Goal: Information Seeking & Learning: Learn about a topic

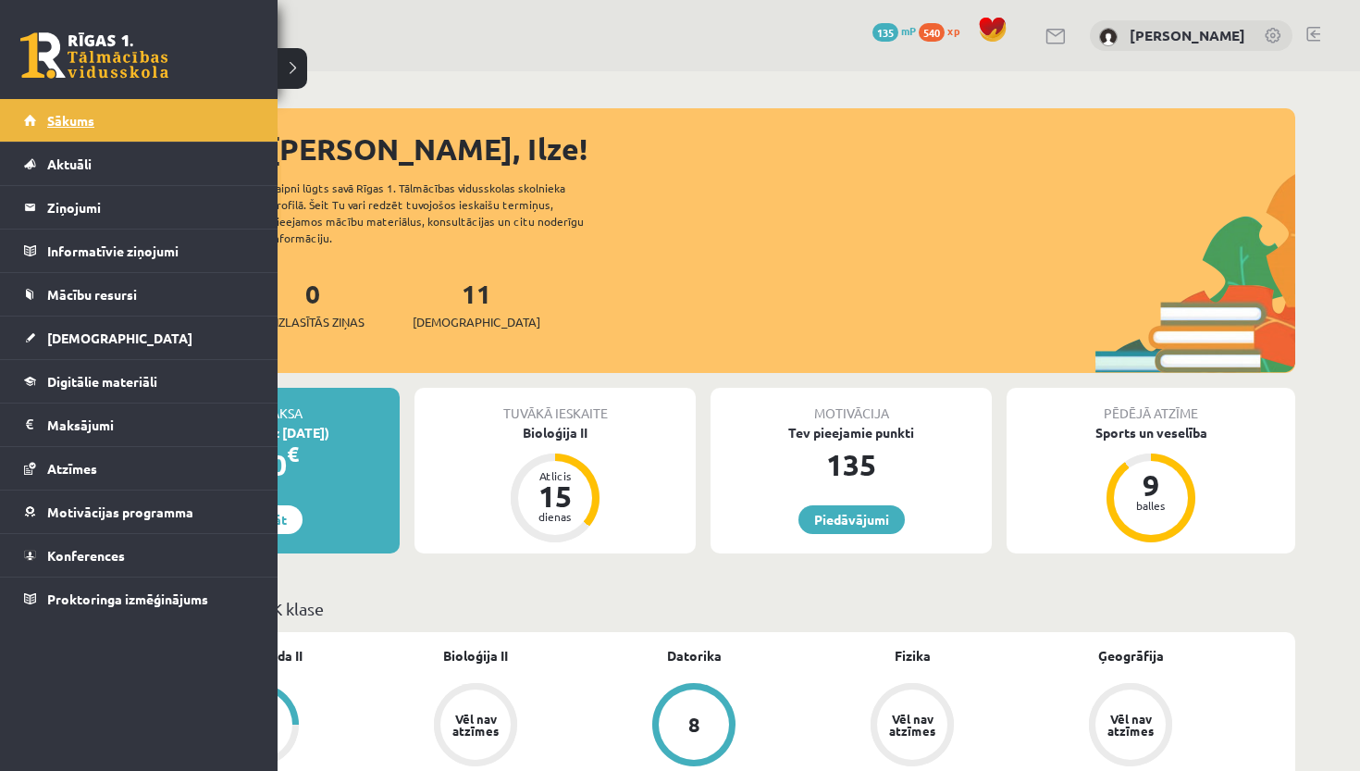
click at [75, 120] on span "Sākums" at bounding box center [70, 120] width 47 height 17
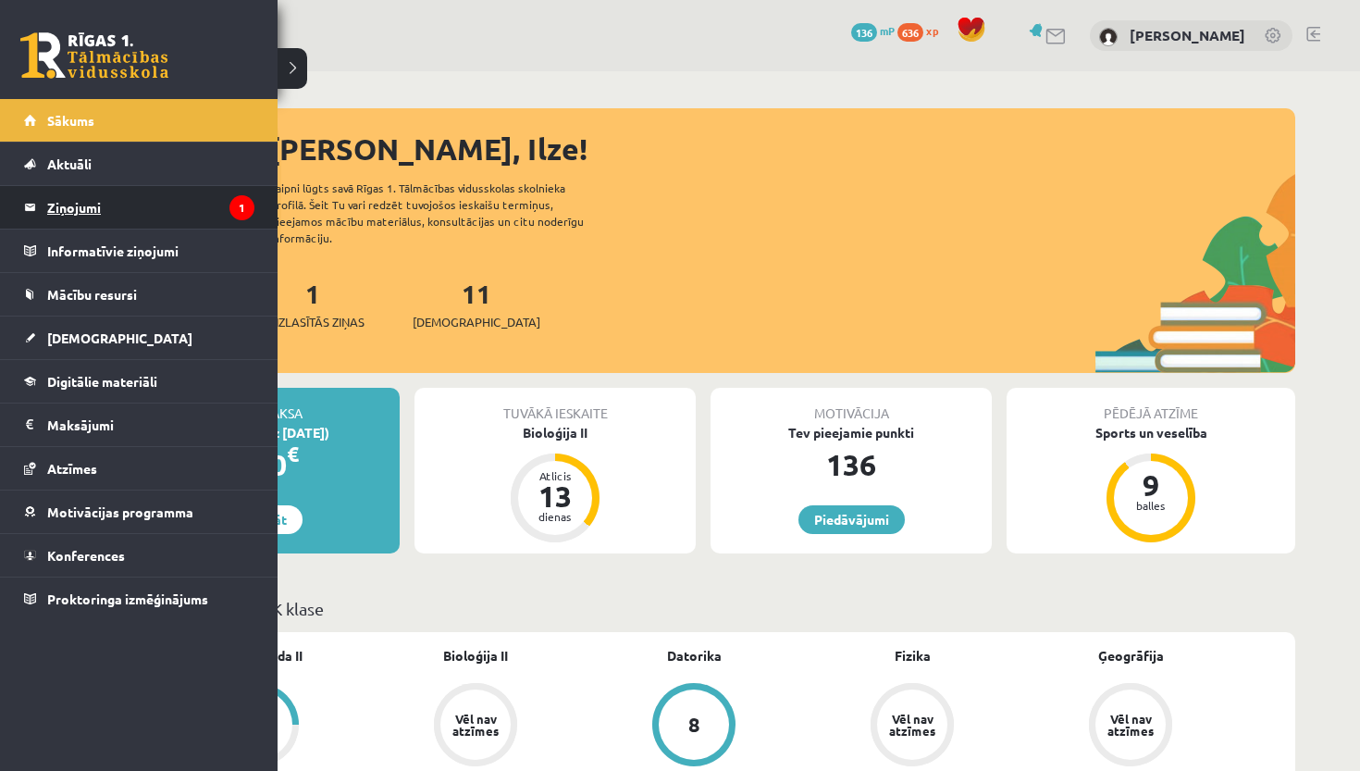
click at [73, 214] on legend "Ziņojumi 1" at bounding box center [150, 207] width 207 height 43
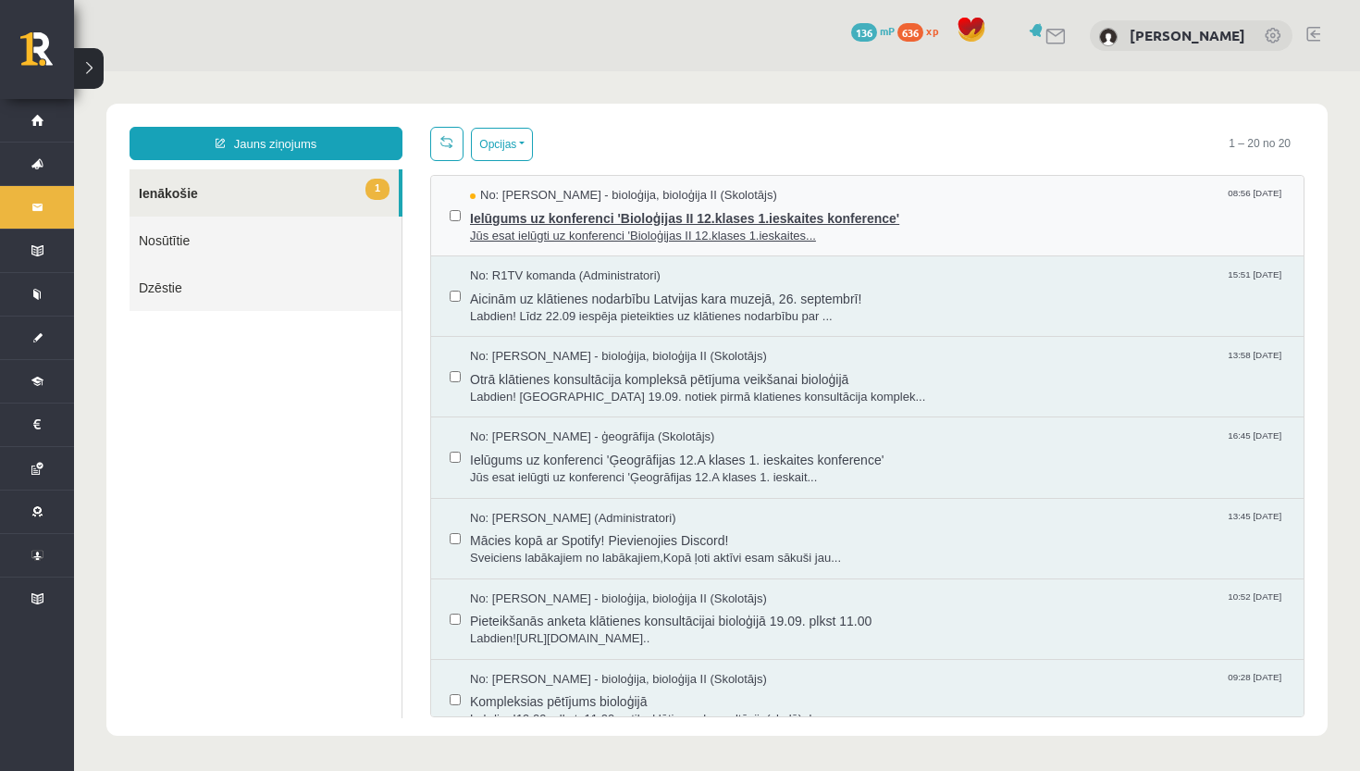
click at [527, 235] on span "Jūs esat ielūgti uz konferenci 'Bioloģijas II 12.klases 1.ieskaites..." at bounding box center [877, 237] width 815 height 18
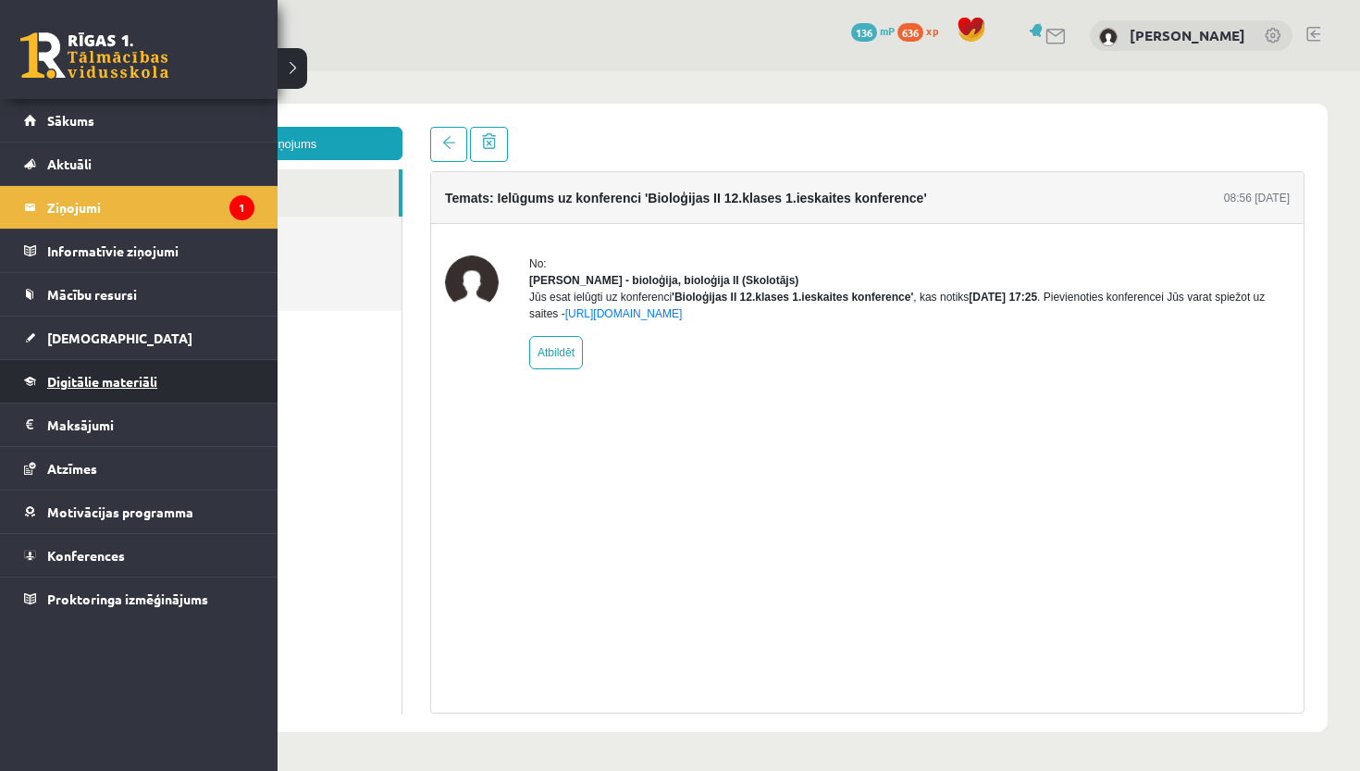
click at [45, 374] on link "Digitālie materiāli" at bounding box center [139, 381] width 230 height 43
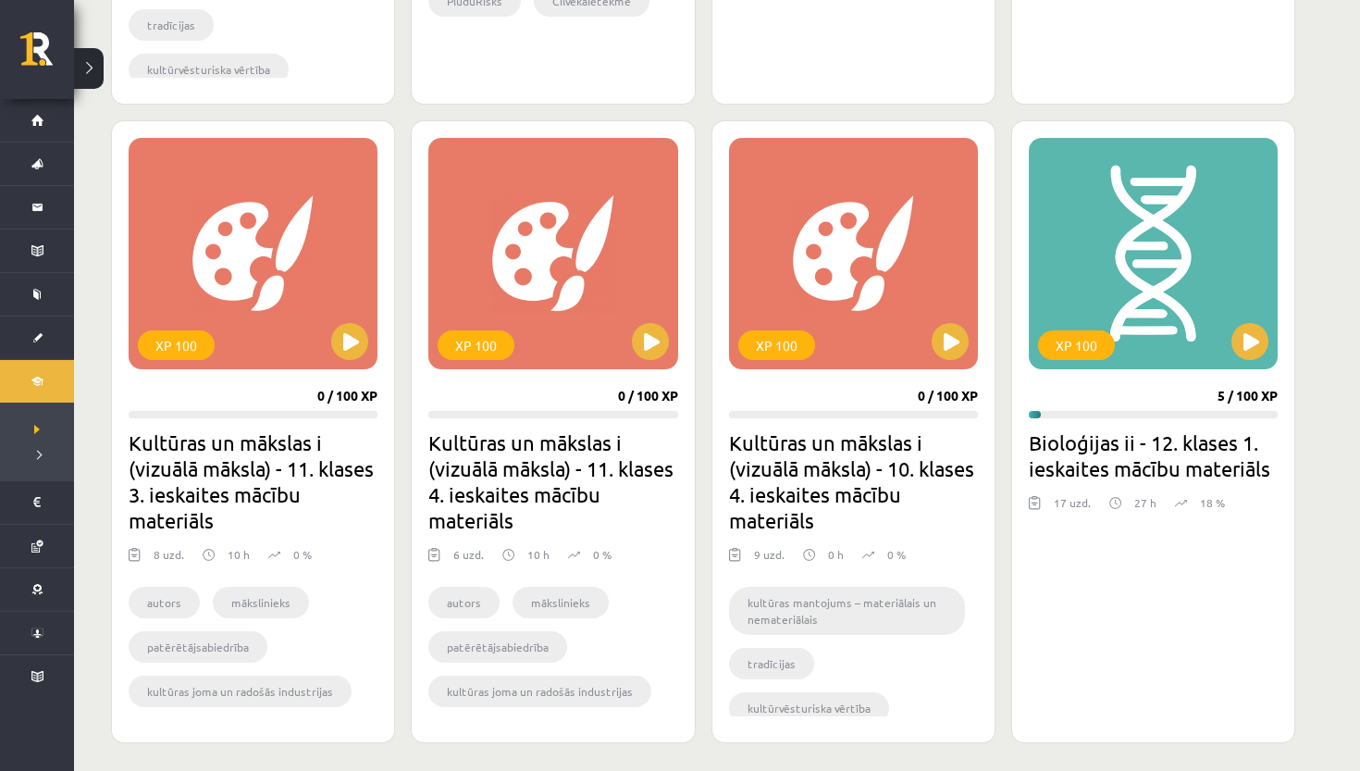
scroll to position [1700, 0]
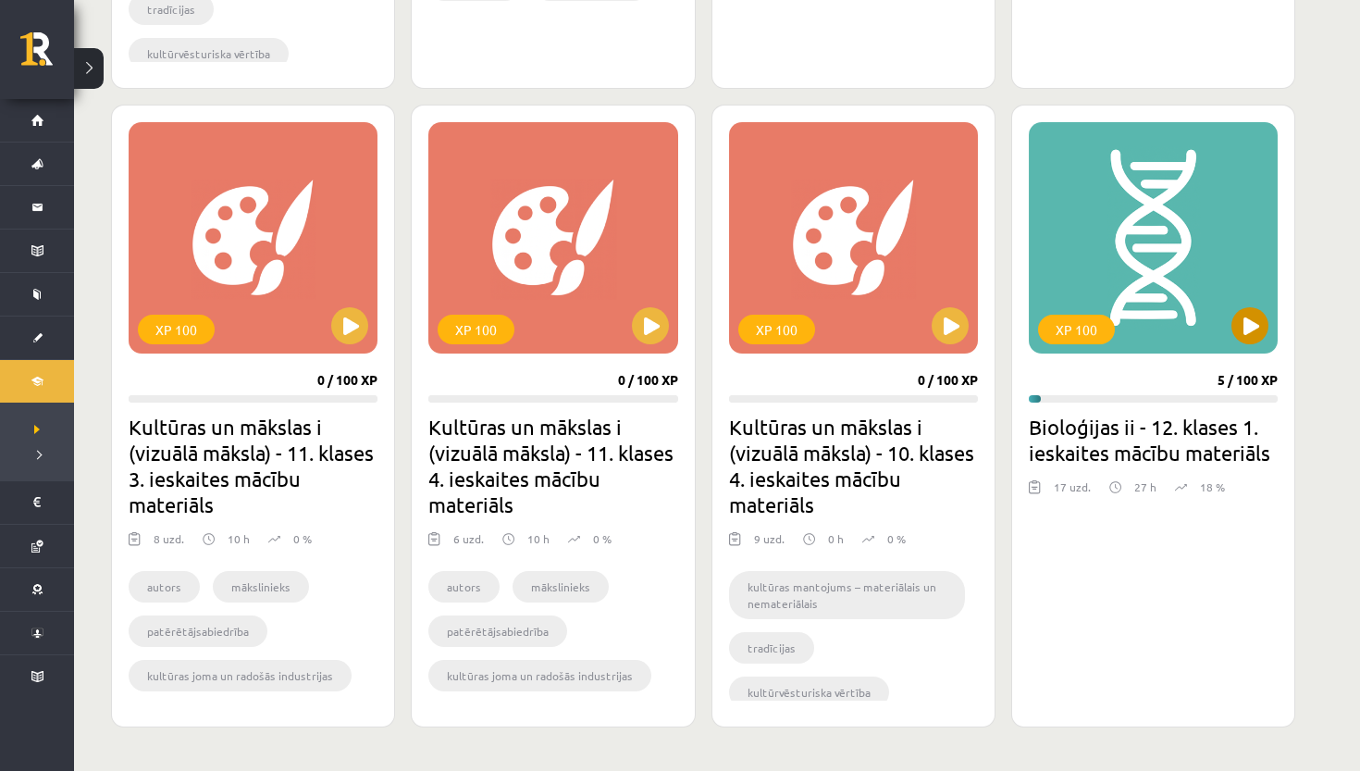
click at [1260, 330] on button at bounding box center [1250, 325] width 37 height 37
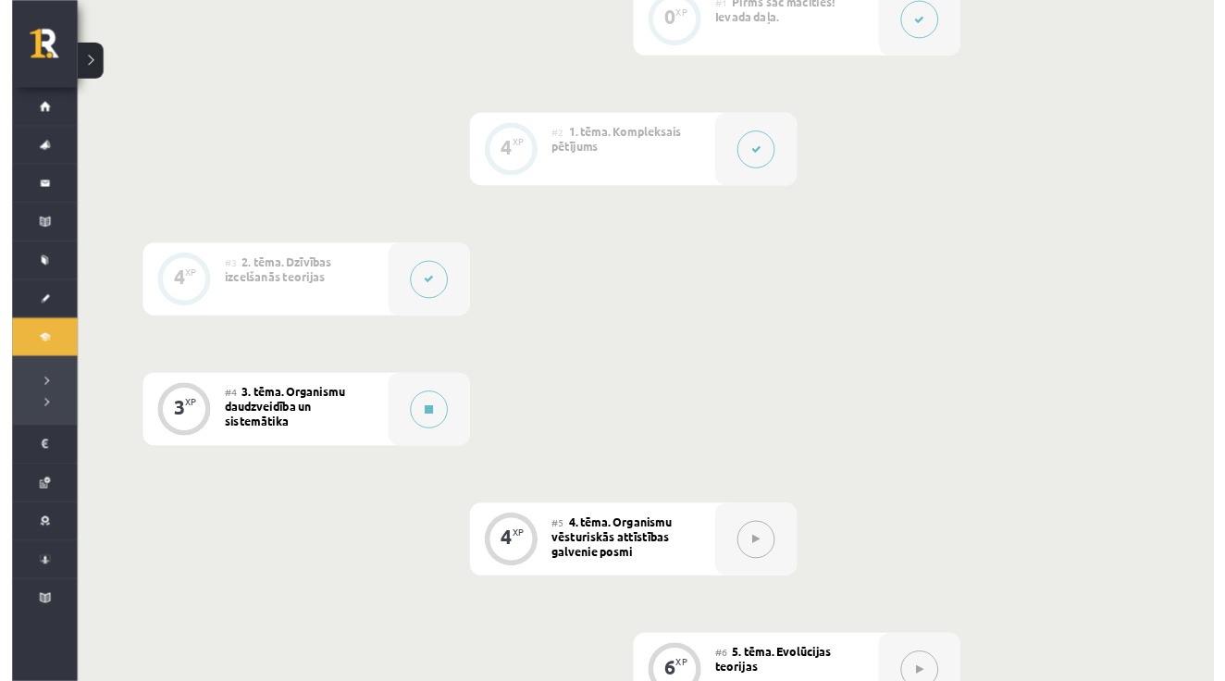
scroll to position [489, 0]
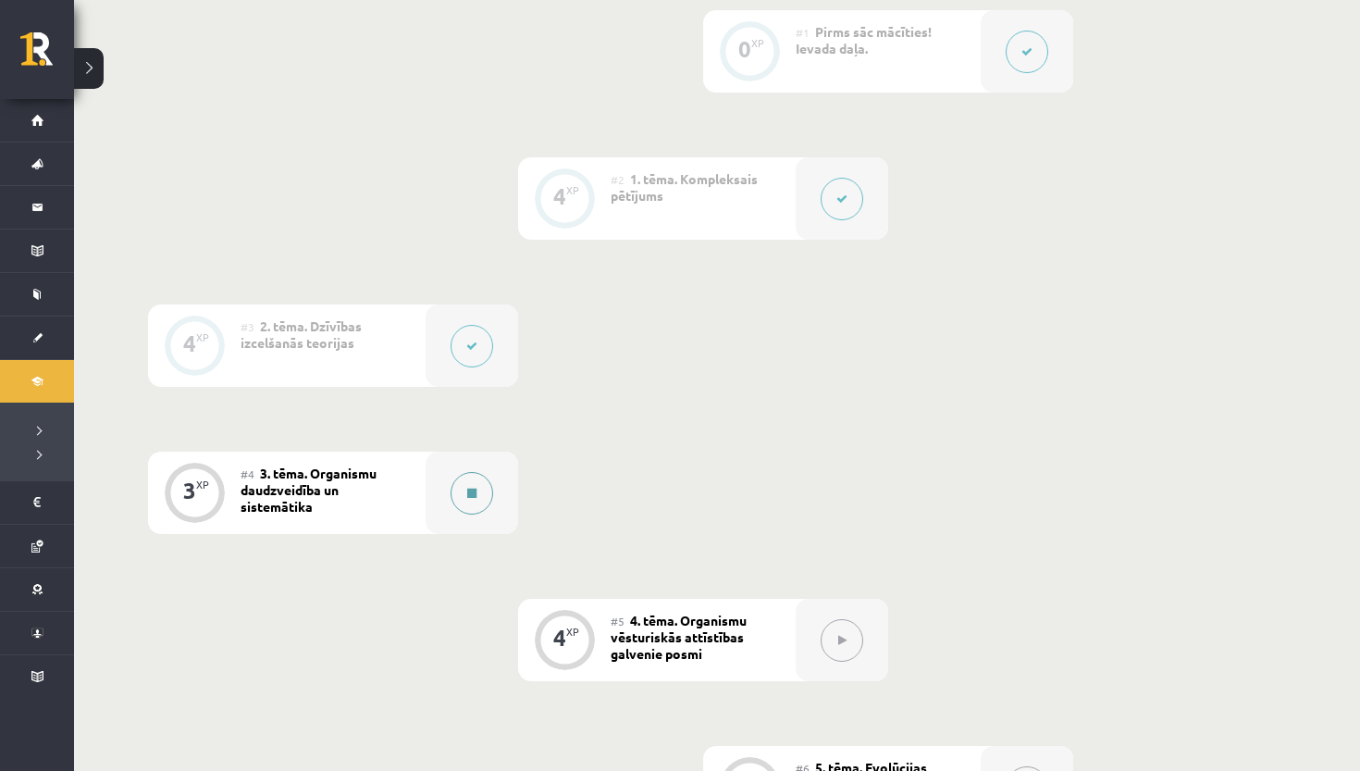
click at [482, 483] on button at bounding box center [472, 493] width 43 height 43
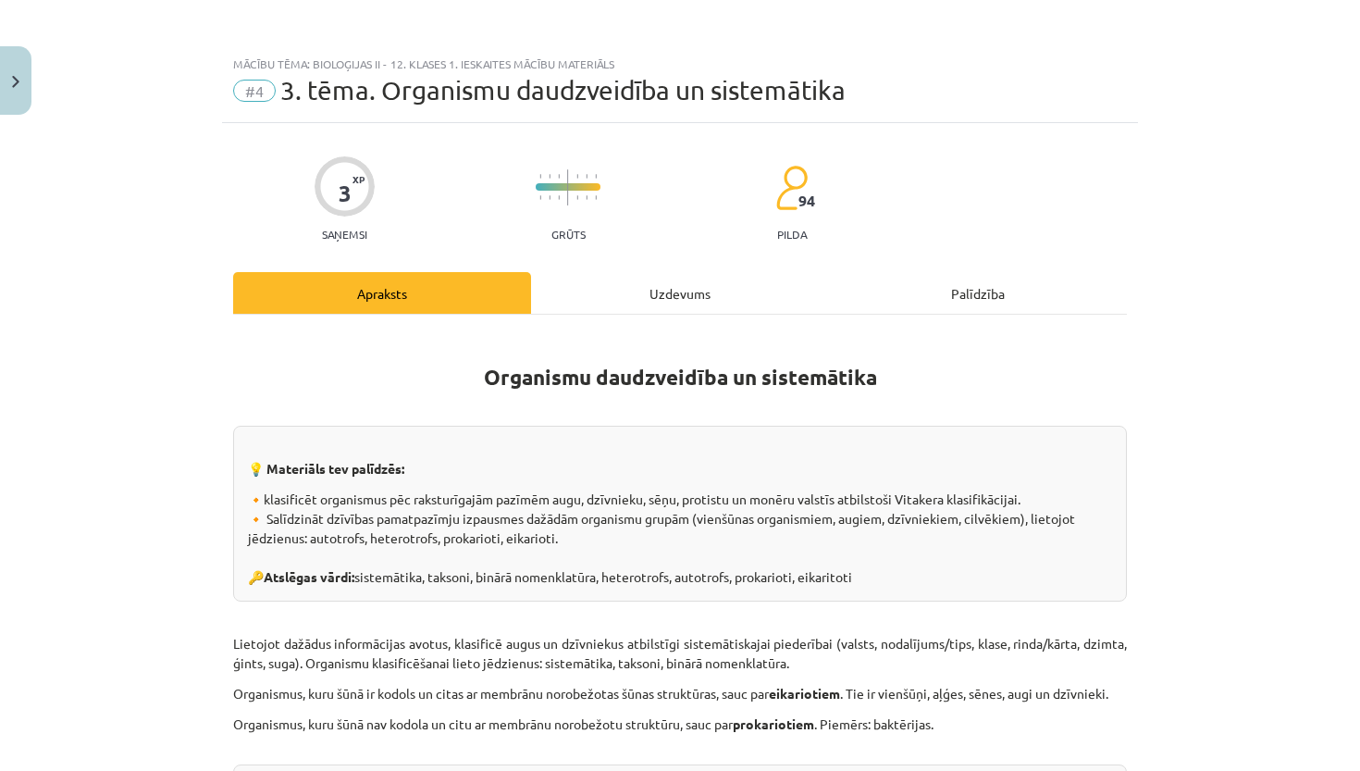
drag, startPoint x: 1359, startPoint y: 440, endPoint x: 1250, endPoint y: 439, distance: 109.2
click at [1250, 439] on div "Mācību tēma: Bioloģijas ii - 12. klases 1. ieskaites mācību materiāls #4 3. tēm…" at bounding box center [680, 385] width 1360 height 771
drag, startPoint x: 1295, startPoint y: 428, endPoint x: 1296, endPoint y: 408, distance: 20.4
click at [1296, 408] on div "Mācību tēma: Bioloģijas ii - 12. klases 1. ieskaites mācību materiāls #4 3. tēm…" at bounding box center [680, 385] width 1360 height 771
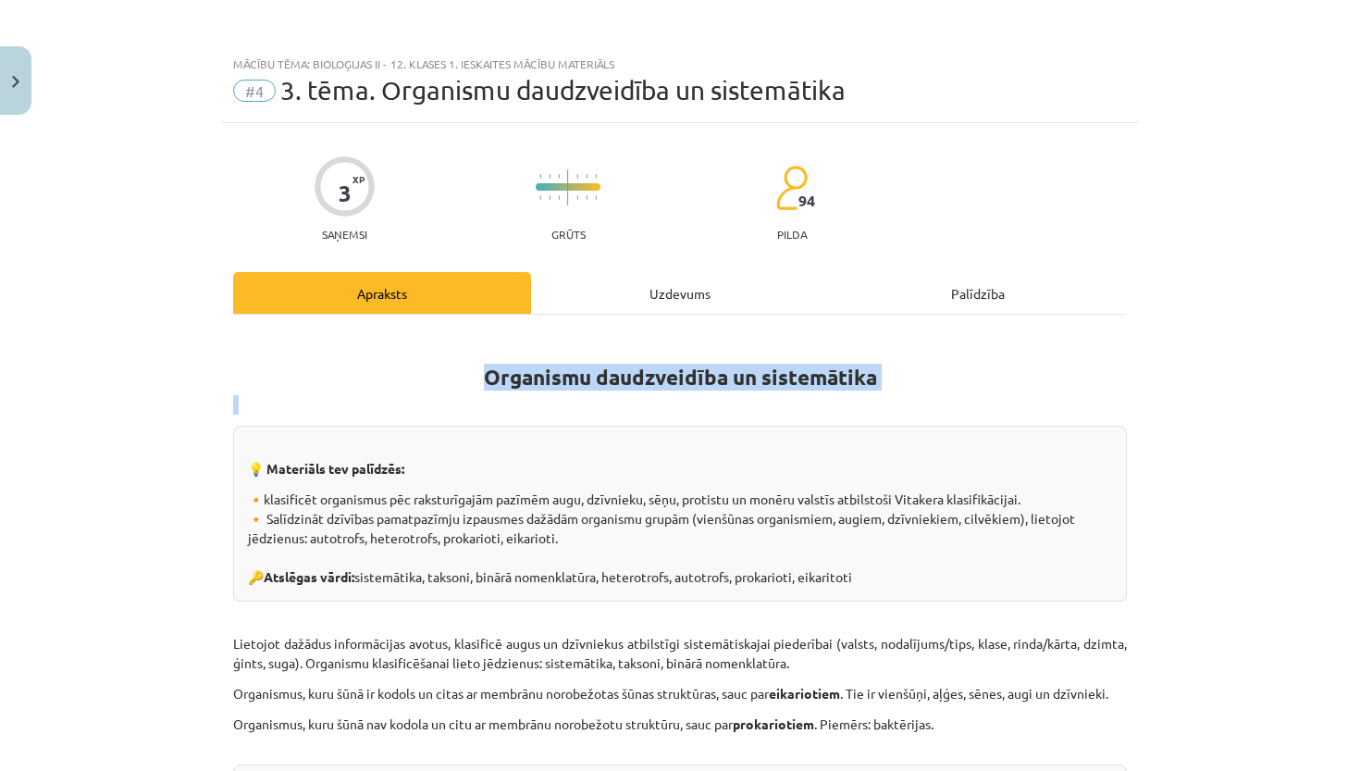
drag, startPoint x: 1359, startPoint y: 426, endPoint x: 1315, endPoint y: 361, distance: 78.5
click at [1315, 363] on div "Mācību tēma: Bioloģijas ii - 12. klases 1. ieskaites mācību materiāls #4 3. tēm…" at bounding box center [680, 385] width 1360 height 771
click at [1315, 361] on div "Mācību tēma: Bioloģijas ii - 12. klases 1. ieskaites mācību materiāls #4 3. tēm…" at bounding box center [680, 385] width 1360 height 771
